Goal: Navigation & Orientation: Find specific page/section

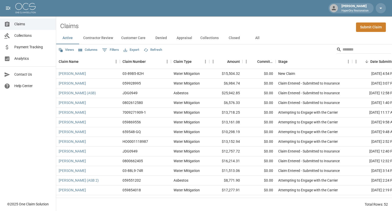
click at [20, 36] on span "Collections" at bounding box center [33, 35] width 38 height 5
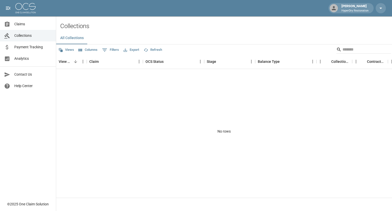
click at [21, 46] on span "Payment Tracking" at bounding box center [33, 46] width 38 height 5
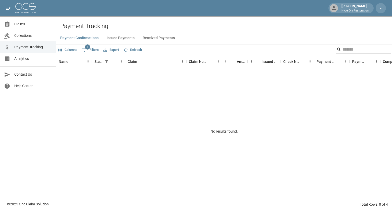
click at [152, 39] on button "Received Payments" at bounding box center [159, 38] width 40 height 12
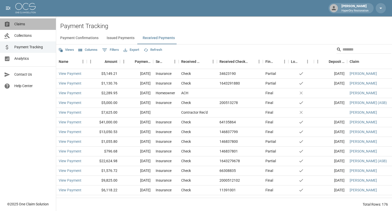
click at [29, 25] on span "Claims" at bounding box center [33, 23] width 38 height 5
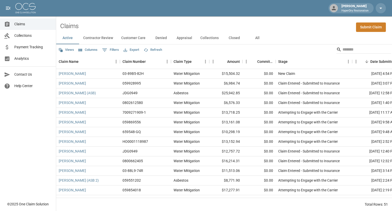
click at [255, 39] on button "All" at bounding box center [257, 38] width 23 height 12
click at [345, 43] on div "Active Contractor Review Customer Care Denied Appraisal Collections Closed All" at bounding box center [224, 38] width 336 height 12
click at [345, 49] on input "Search" at bounding box center [362, 49] width 41 height 8
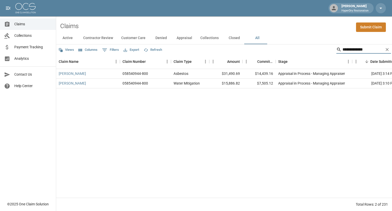
type input "**********"
drag, startPoint x: 366, startPoint y: 50, endPoint x: 260, endPoint y: 63, distance: 106.9
click at [260, 63] on div "**********" at bounding box center [224, 127] width 336 height 166
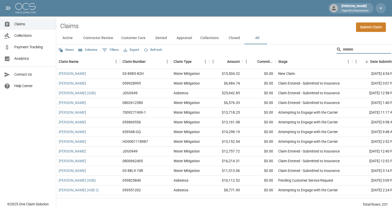
click at [24, 36] on span "Collections" at bounding box center [33, 35] width 38 height 5
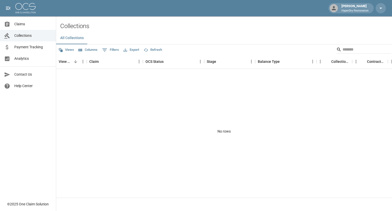
click at [27, 49] on span "Payment Tracking" at bounding box center [33, 46] width 38 height 5
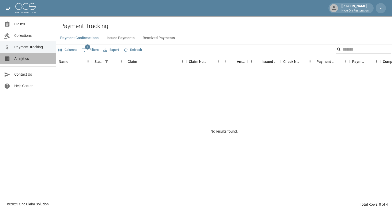
click at [27, 59] on span "Analytics" at bounding box center [33, 58] width 38 height 5
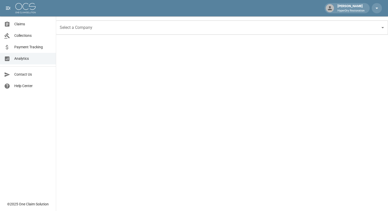
click at [30, 44] on span "Payment Tracking" at bounding box center [33, 46] width 38 height 5
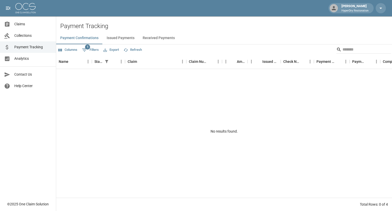
click at [29, 37] on span "Collections" at bounding box center [33, 35] width 38 height 5
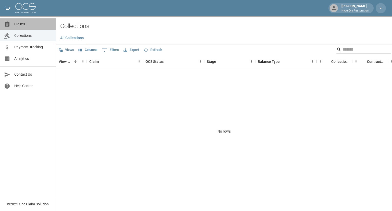
click at [20, 23] on span "Claims" at bounding box center [33, 23] width 38 height 5
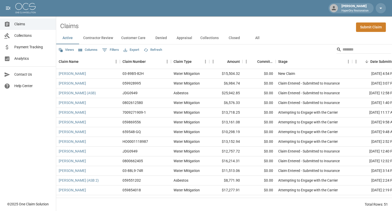
click at [19, 58] on span "Analytics" at bounding box center [33, 58] width 38 height 5
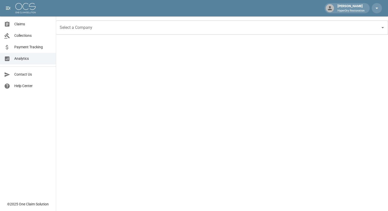
click at [24, 24] on span "Claims" at bounding box center [33, 23] width 38 height 5
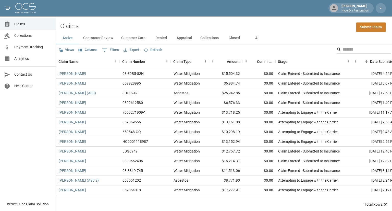
click at [130, 38] on button "Customer Care" at bounding box center [133, 38] width 32 height 12
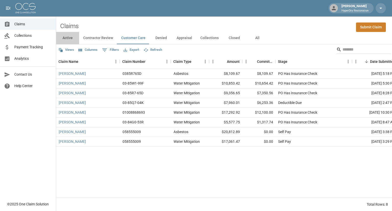
click at [71, 36] on button "Active" at bounding box center [67, 38] width 23 height 12
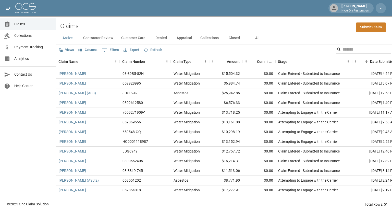
click at [103, 39] on button "Contractor Review" at bounding box center [98, 38] width 38 height 12
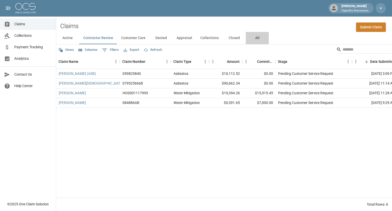
click at [258, 39] on button "All" at bounding box center [257, 38] width 23 height 12
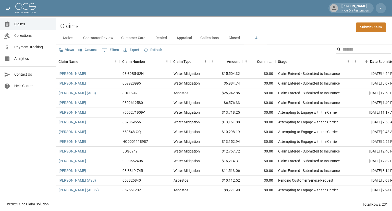
click at [35, 37] on span "Collections" at bounding box center [33, 35] width 38 height 5
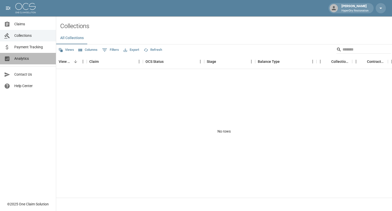
click at [31, 59] on span "Analytics" at bounding box center [33, 58] width 38 height 5
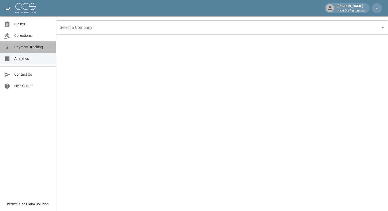
click at [30, 49] on span "Payment Tracking" at bounding box center [33, 46] width 38 height 5
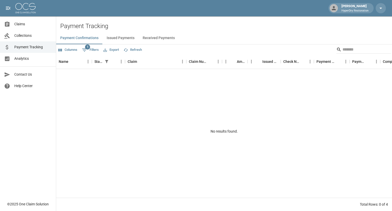
click at [146, 41] on button "Received Payments" at bounding box center [159, 38] width 40 height 12
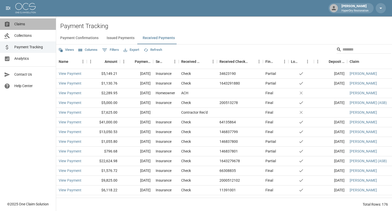
click at [20, 25] on span "Claims" at bounding box center [33, 23] width 38 height 5
